Goal: Information Seeking & Learning: Learn about a topic

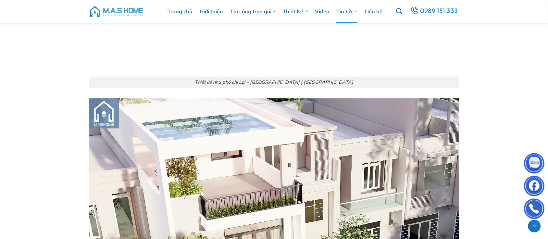
scroll to position [3028, 0]
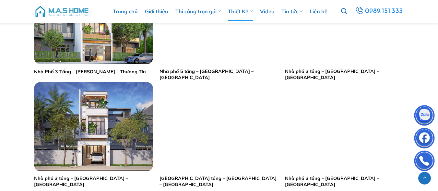
scroll to position [422, 0]
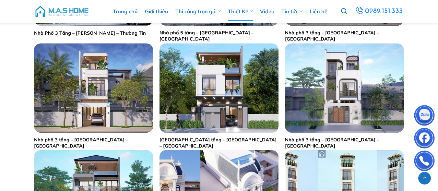
click at [341, 107] on img "Nhà phố 3 tầng - Anh Sang - Hà Nội" at bounding box center [344, 87] width 119 height 89
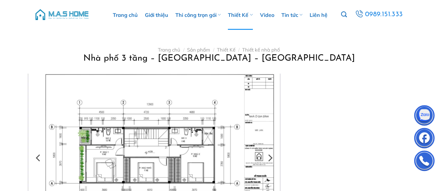
scroll to position [32, 0]
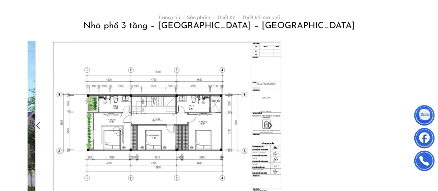
click at [189, 118] on div at bounding box center [154, 125] width 253 height 169
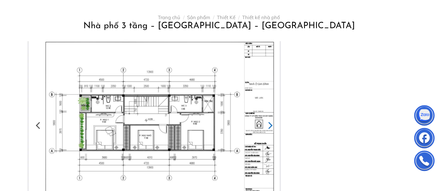
click at [269, 126] on icon "Next" at bounding box center [270, 126] width 12 height 12
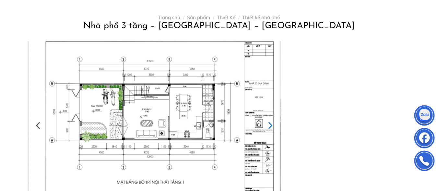
click at [266, 127] on icon "Next" at bounding box center [270, 126] width 12 height 12
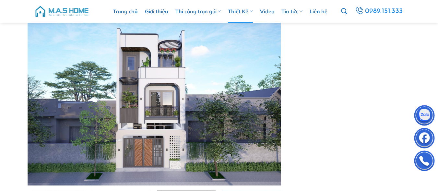
scroll to position [65, 0]
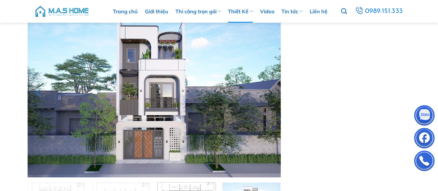
click at [38, 90] on icon "Previous" at bounding box center [39, 93] width 12 height 12
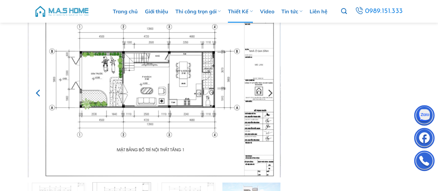
click at [38, 91] on icon "Previous" at bounding box center [39, 93] width 12 height 12
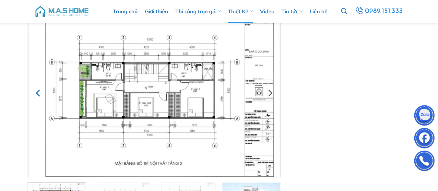
click at [38, 91] on icon "Previous" at bounding box center [39, 93] width 12 height 12
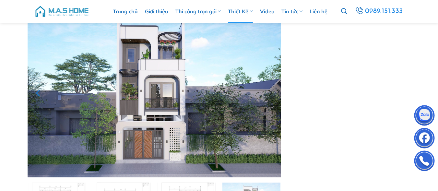
click at [35, 91] on icon "Previous" at bounding box center [39, 93] width 12 height 12
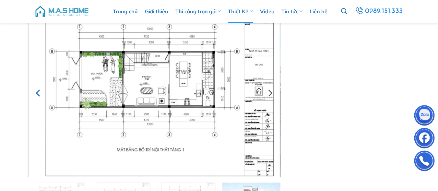
click at [37, 93] on icon "Previous" at bounding box center [38, 93] width 4 height 7
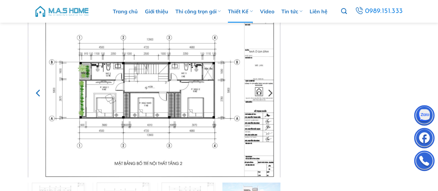
click at [37, 93] on icon "Previous" at bounding box center [38, 93] width 4 height 7
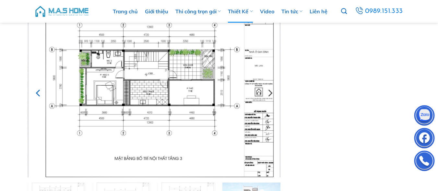
click at [37, 93] on icon "Previous" at bounding box center [38, 93] width 4 height 7
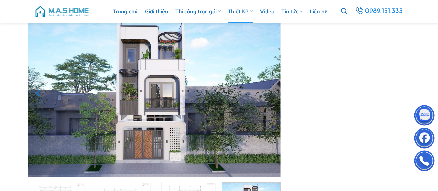
click at [37, 93] on icon "Previous" at bounding box center [38, 93] width 4 height 7
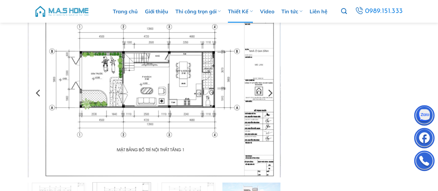
scroll to position [32, 0]
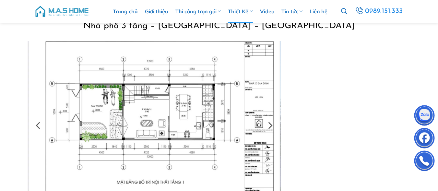
click at [85, 102] on img at bounding box center [154, 125] width 253 height 169
click at [85, 101] on img at bounding box center [154, 125] width 253 height 169
click at [85, 100] on img at bounding box center [154, 125] width 253 height 169
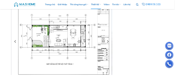
scroll to position [65, 0]
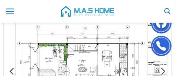
click at [51, 47] on img at bounding box center [87, 71] width 169 height 113
click at [75, 54] on img at bounding box center [87, 71] width 169 height 113
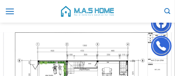
scroll to position [53, 0]
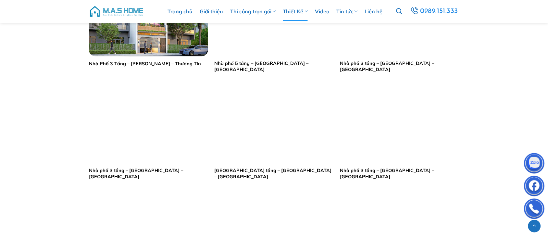
scroll to position [487, 0]
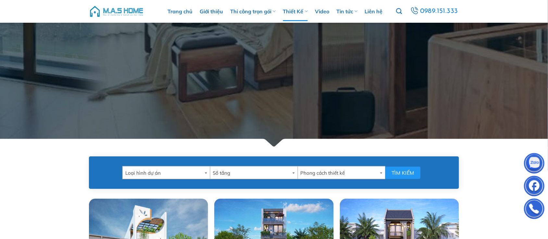
scroll to position [243, 0]
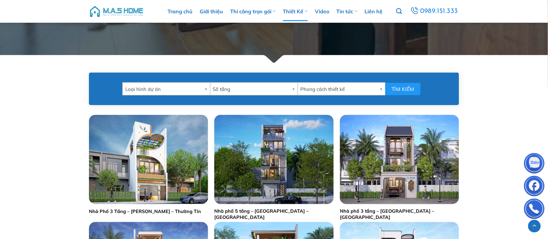
click at [205, 88] on b at bounding box center [207, 89] width 6 height 12
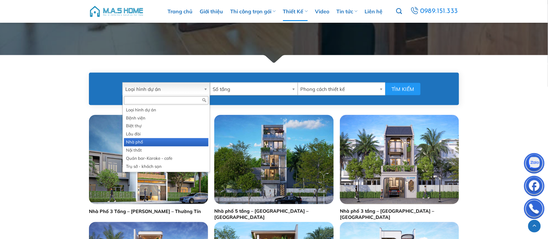
click at [195, 138] on li "Nhà phố" at bounding box center [166, 142] width 84 height 8
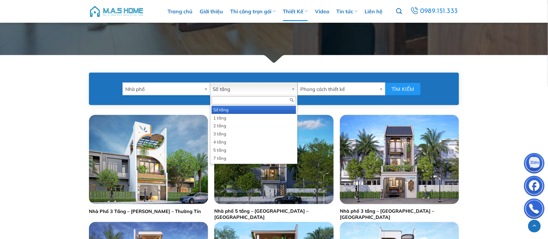
click at [295, 90] on b at bounding box center [294, 89] width 6 height 12
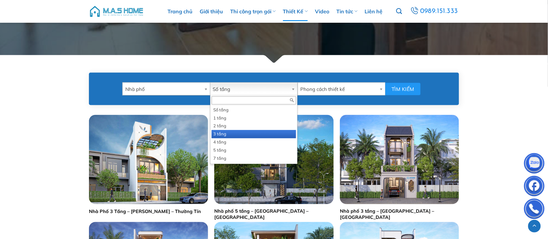
click at [271, 131] on li "3 tầng" at bounding box center [254, 134] width 84 height 8
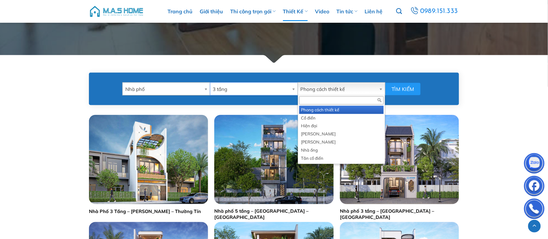
click at [382, 92] on b at bounding box center [382, 89] width 6 height 12
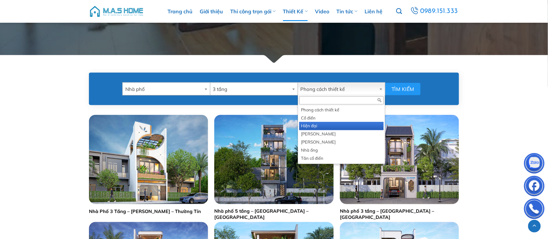
click at [361, 124] on li "Hiện đại" at bounding box center [341, 126] width 84 height 8
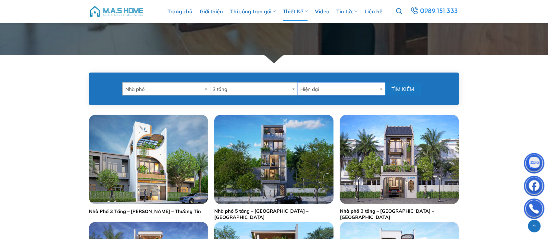
click at [398, 92] on button "Tìm kiếm" at bounding box center [402, 89] width 35 height 13
